Goal: Task Accomplishment & Management: Complete application form

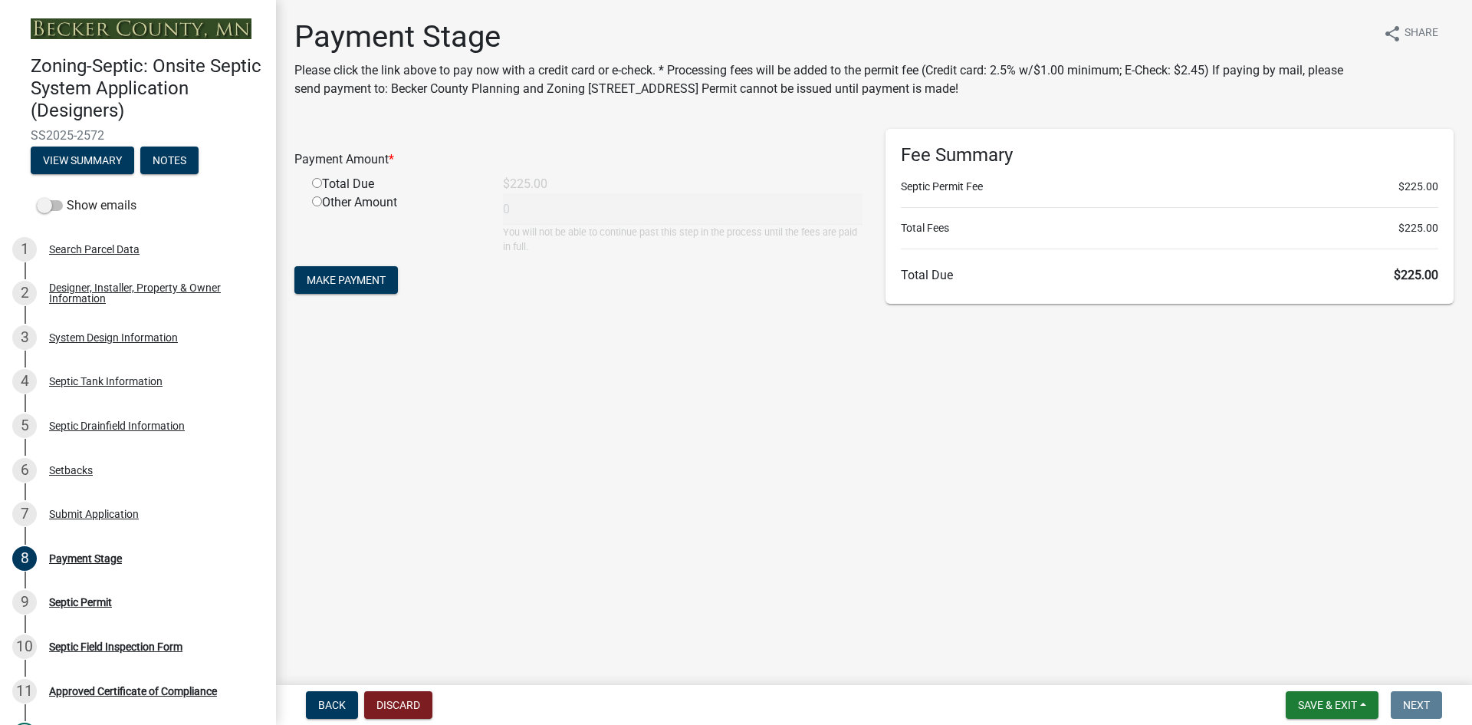
click at [314, 182] on input "radio" at bounding box center [317, 183] width 10 height 10
radio input "true"
type input "225"
click at [350, 281] on span "Make Payment" at bounding box center [346, 280] width 79 height 12
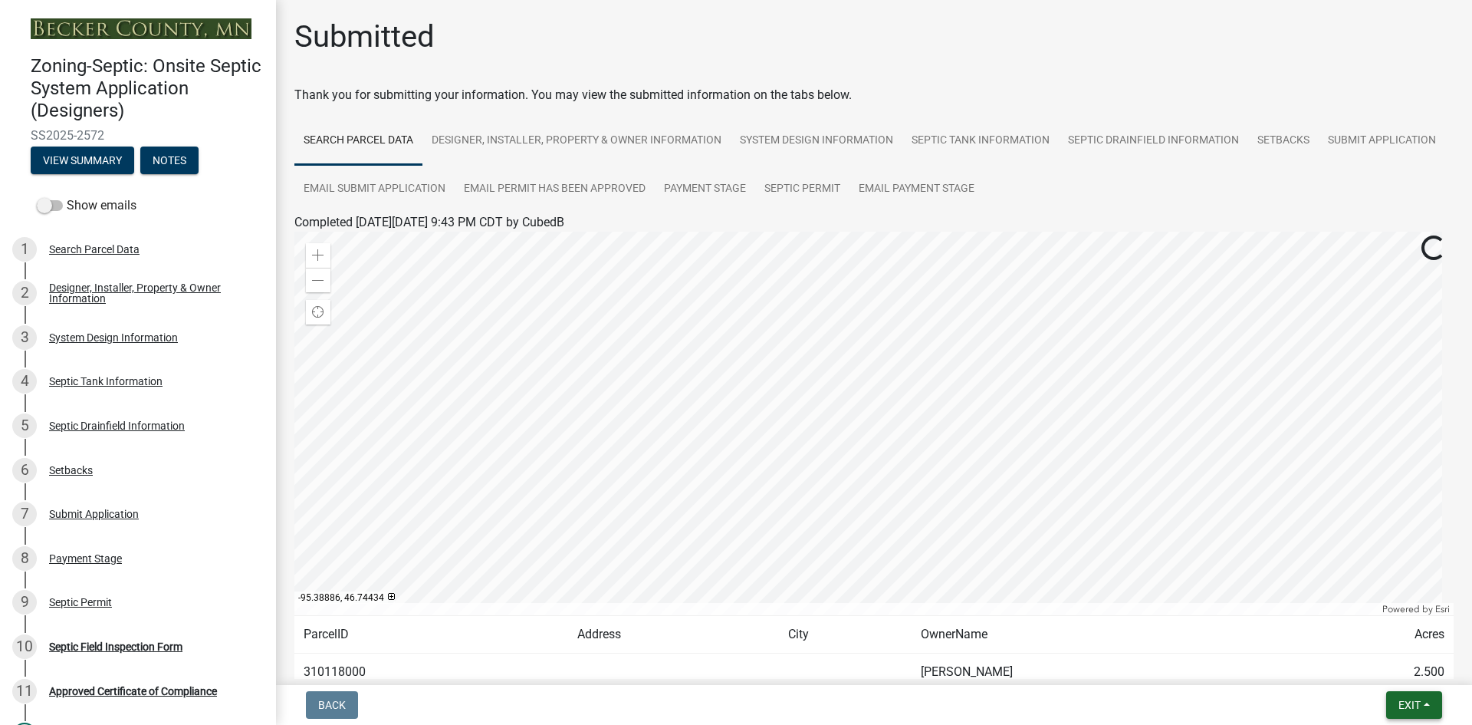
click at [1403, 702] on span "Exit" at bounding box center [1410, 705] width 22 height 12
click at [1375, 666] on button "Save & Exit" at bounding box center [1381, 665] width 123 height 37
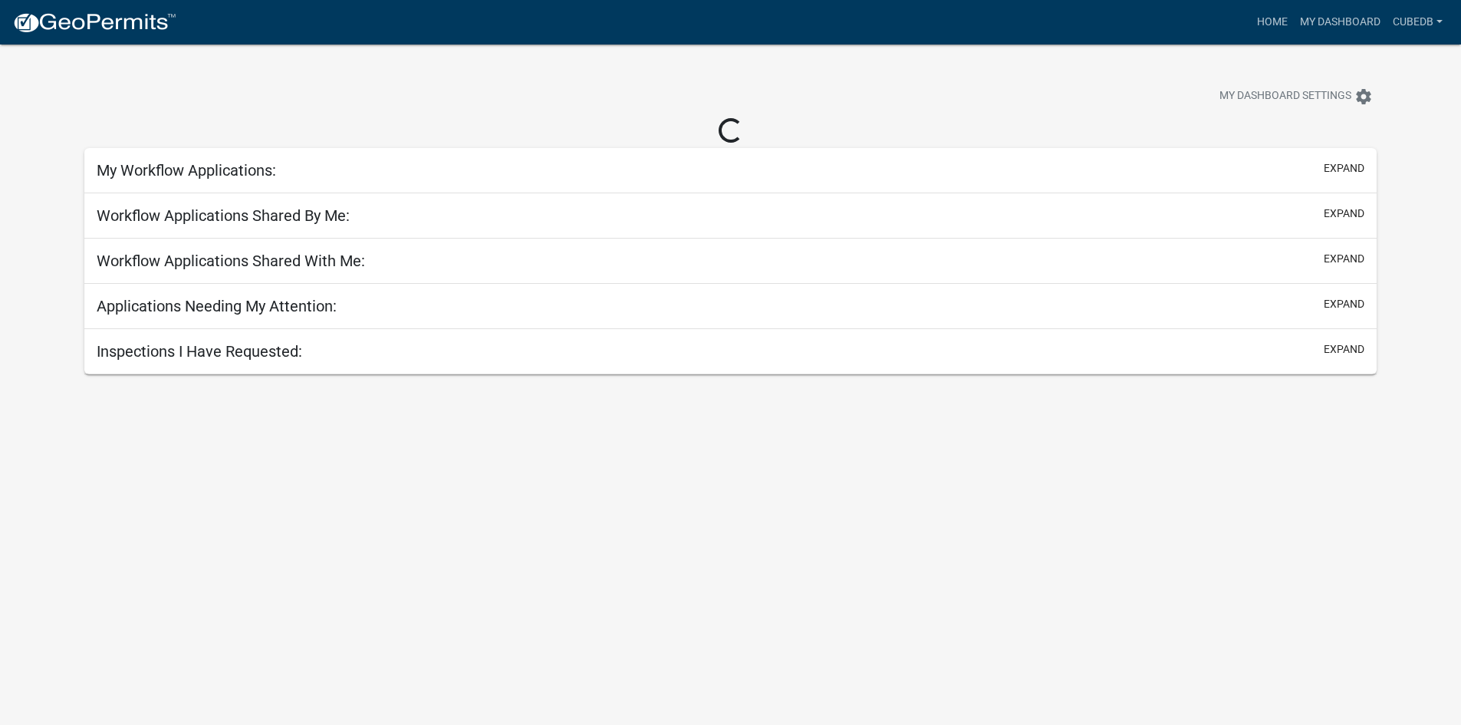
select select "3: 100"
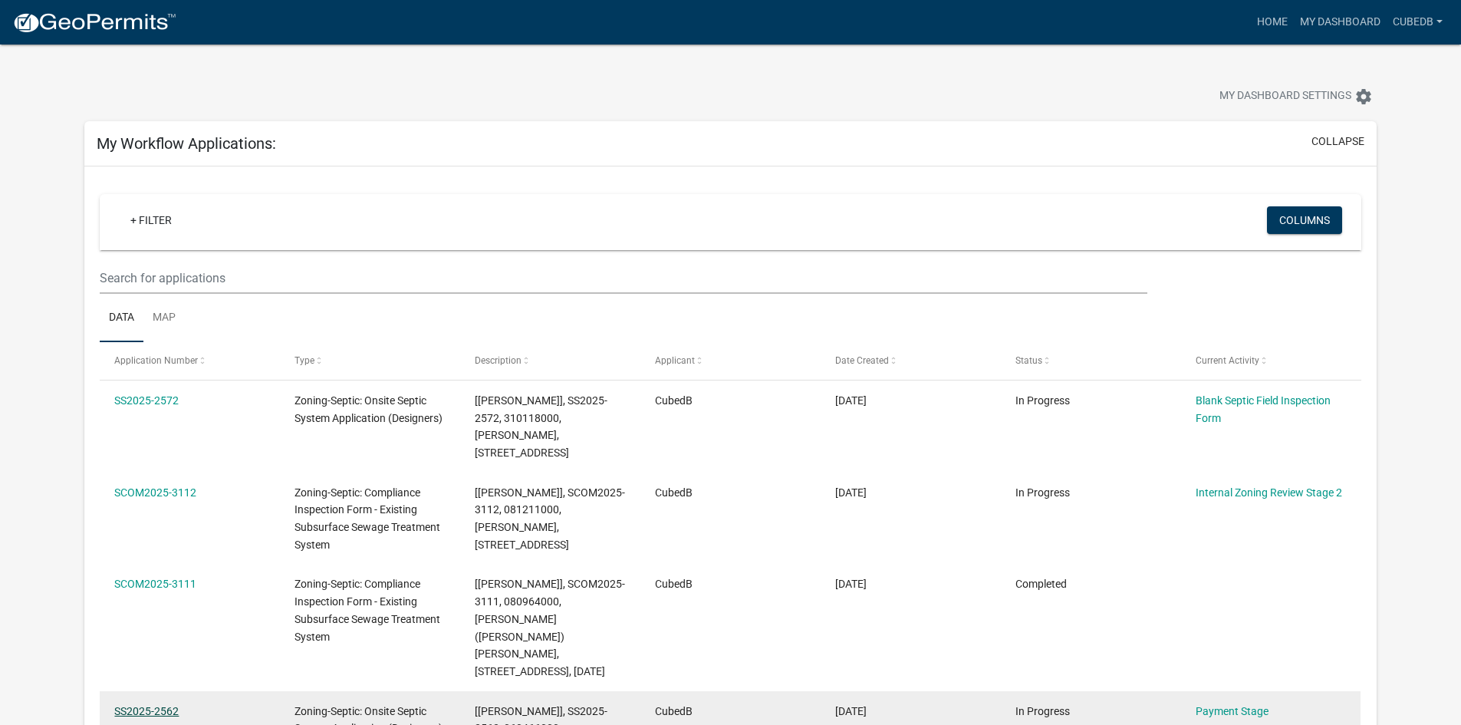
click at [144, 705] on link "SS2025-2562" at bounding box center [146, 711] width 64 height 12
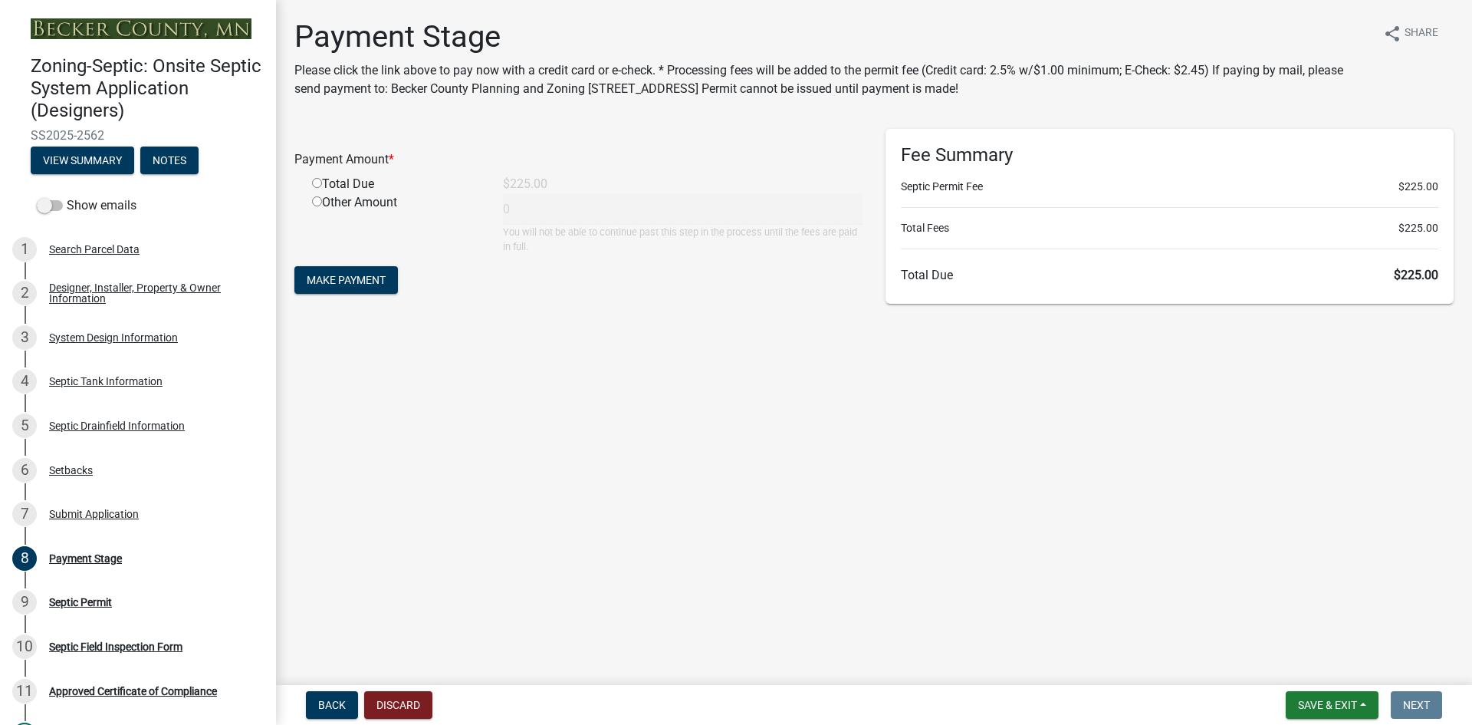
click at [317, 180] on input "radio" at bounding box center [317, 183] width 10 height 10
radio input "true"
type input "225"
click at [332, 277] on span "Make Payment" at bounding box center [346, 280] width 79 height 12
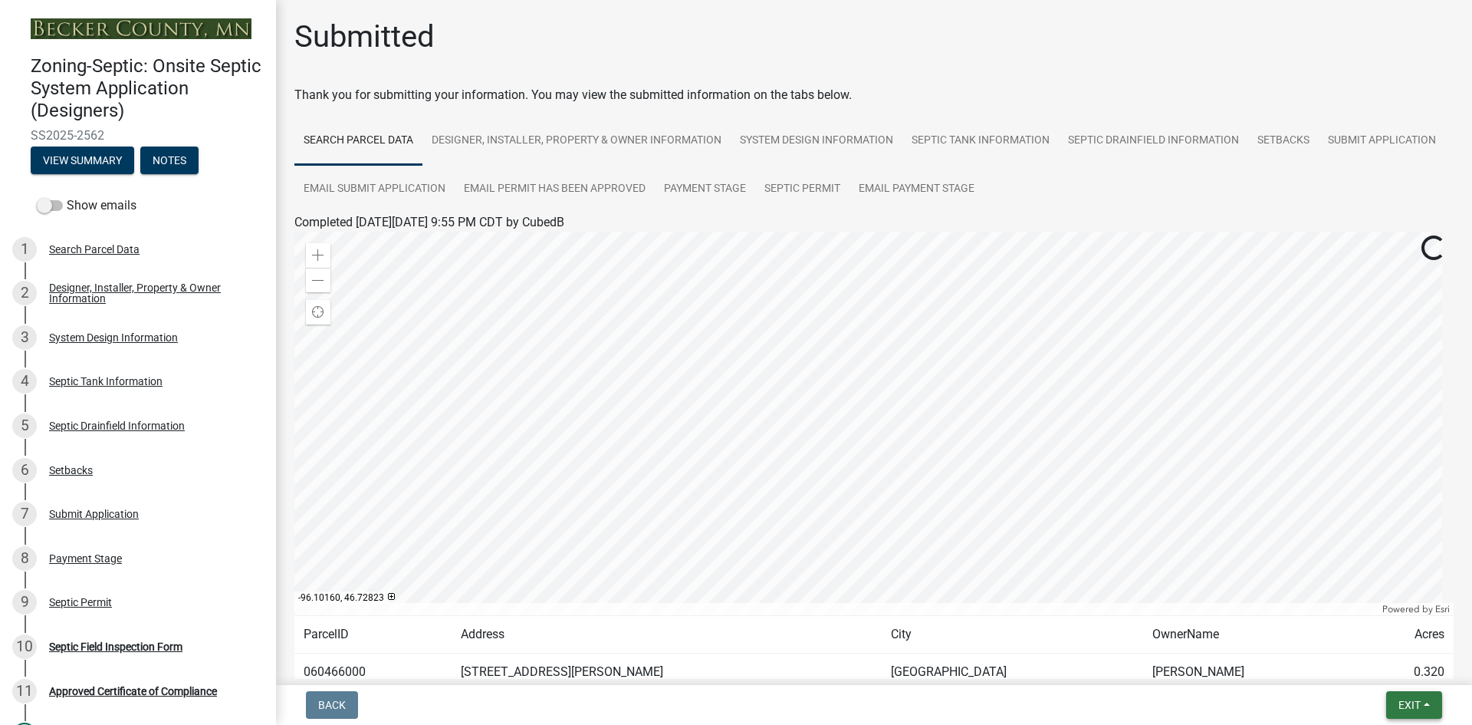
click at [1402, 701] on span "Exit" at bounding box center [1410, 705] width 22 height 12
click at [1396, 667] on button "Save & Exit" at bounding box center [1381, 665] width 123 height 37
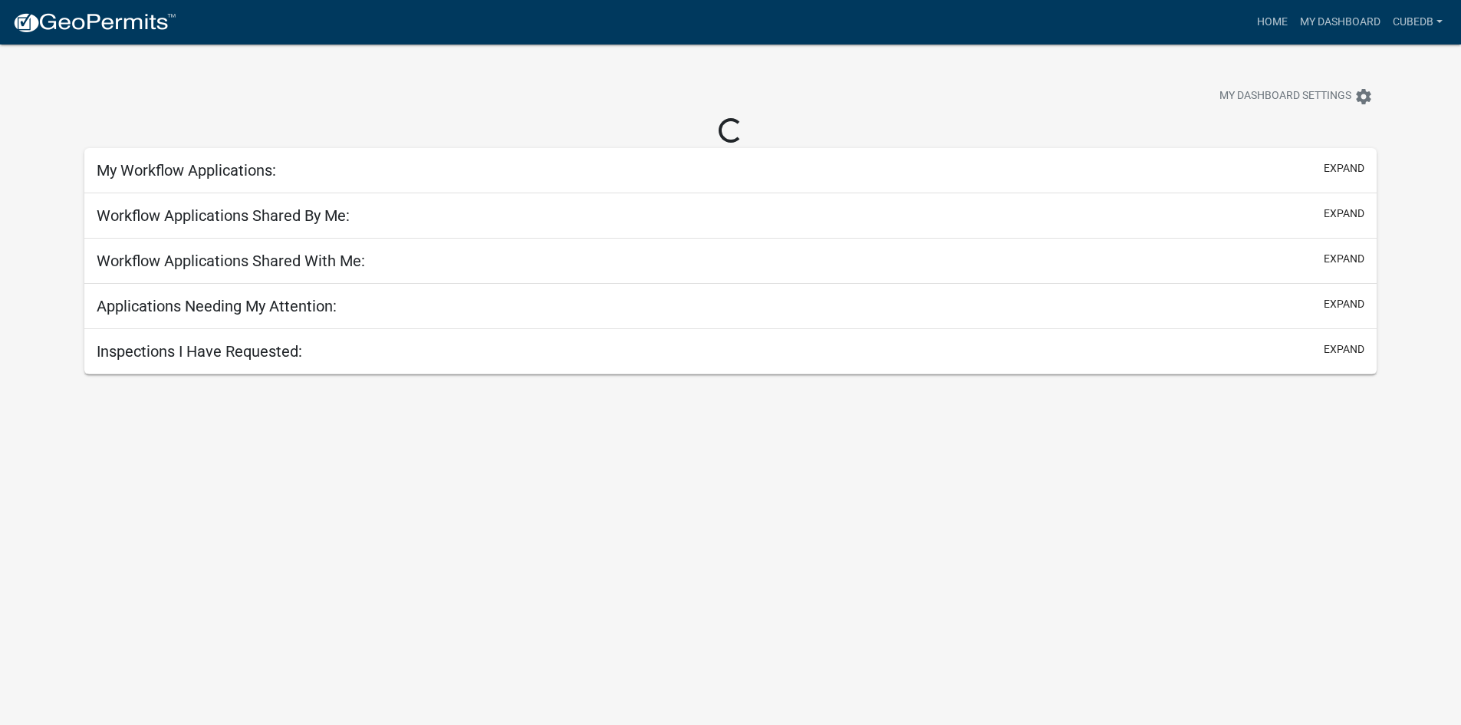
select select "3: 100"
